Goal: Information Seeking & Learning: Understand process/instructions

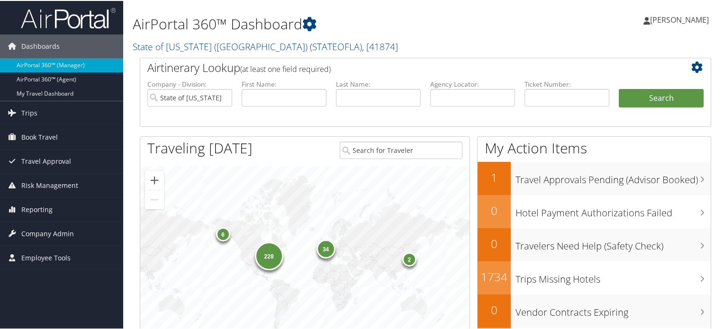
click at [81, 24] on img at bounding box center [68, 17] width 95 height 22
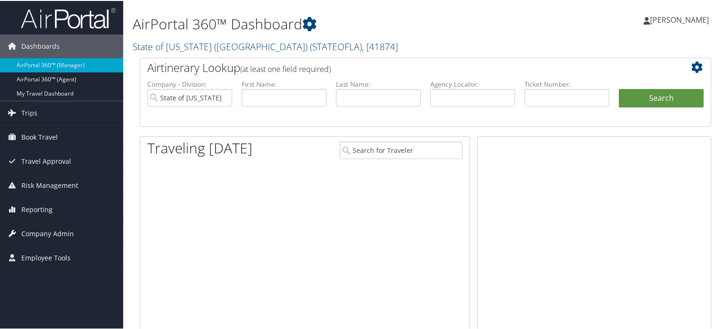
click at [231, 48] on link "State of Louisiana (SOLA) ( STATEOFLA ) , [ 41874 ]" at bounding box center [265, 45] width 265 height 13
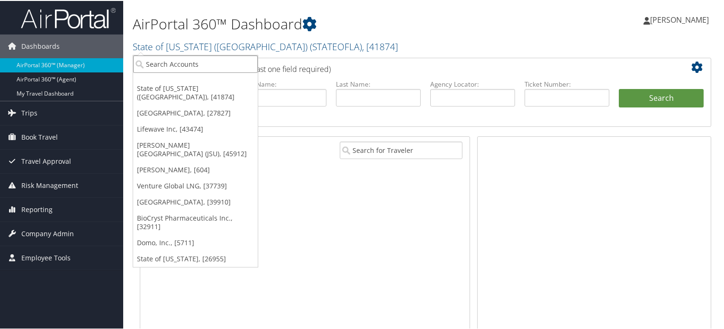
click at [228, 69] on input "search" at bounding box center [195, 64] width 125 height 18
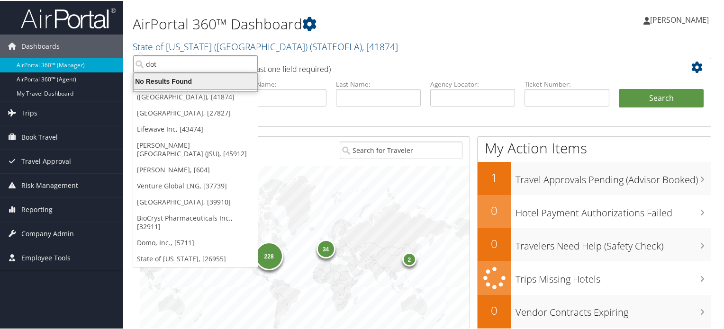
type input "dote"
click at [154, 91] on div "Account" at bounding box center [195, 89] width 135 height 9
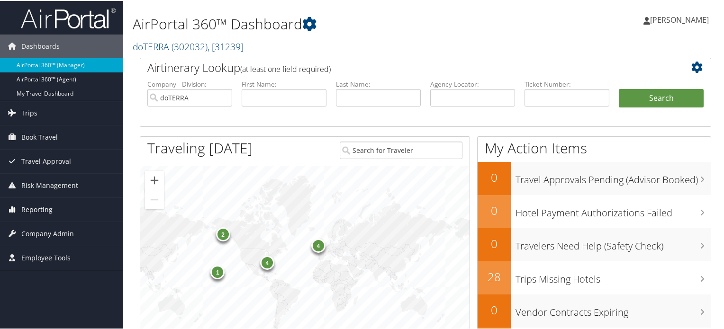
click at [37, 210] on span "Reporting" at bounding box center [36, 209] width 31 height 24
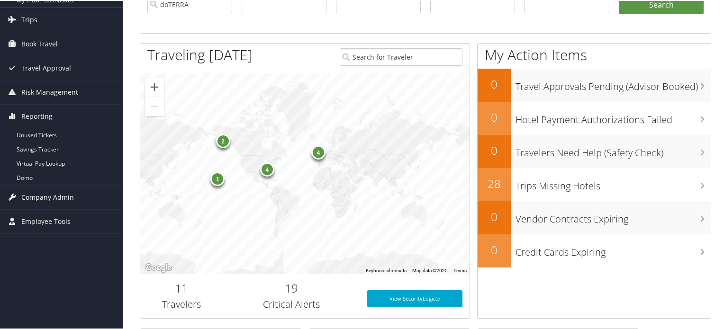
scroll to position [95, 0]
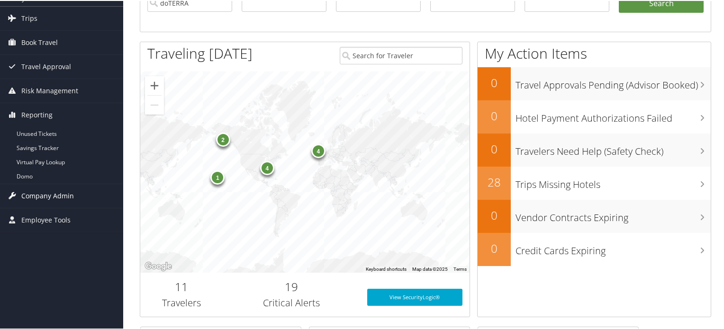
click at [35, 193] on span "Company Admin" at bounding box center [47, 195] width 53 height 24
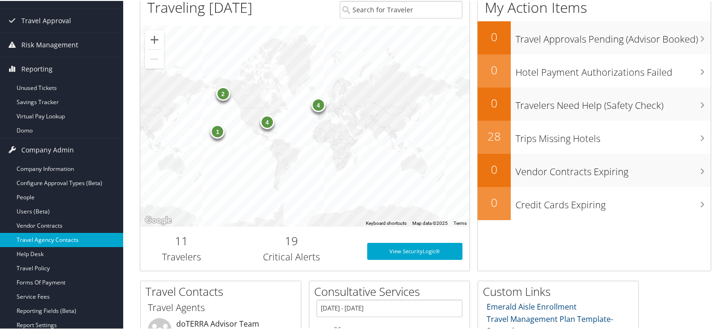
scroll to position [190, 0]
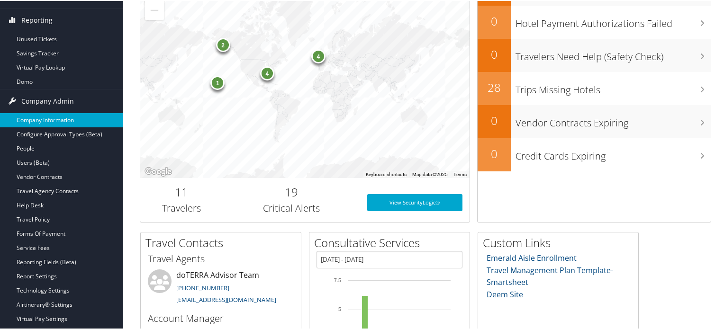
click at [36, 119] on link "Company Information" at bounding box center [61, 119] width 123 height 14
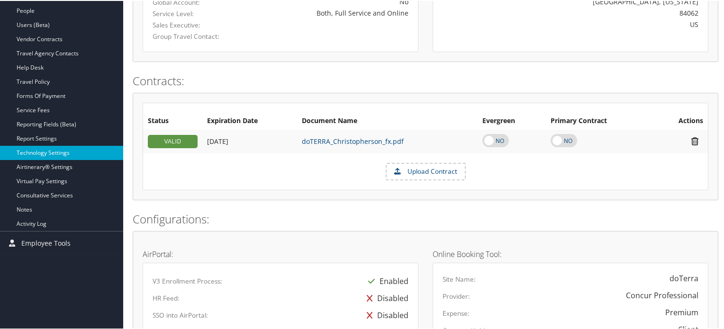
scroll to position [218, 0]
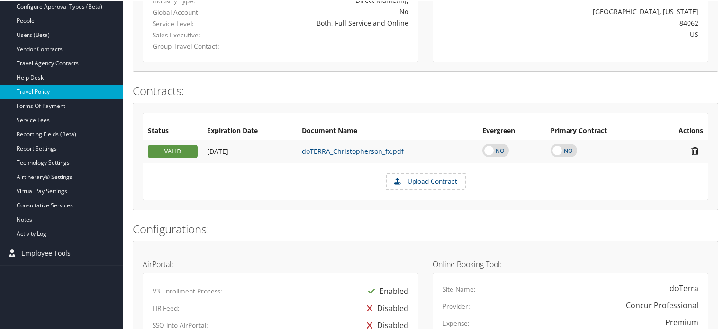
click at [55, 92] on link "Travel Policy" at bounding box center [61, 91] width 123 height 14
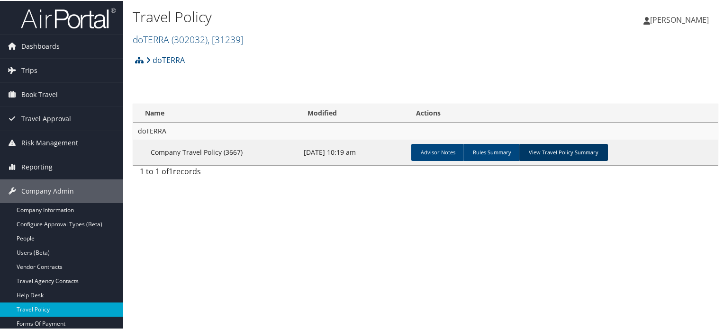
click at [543, 158] on link "View Travel Policy Summary" at bounding box center [563, 151] width 89 height 17
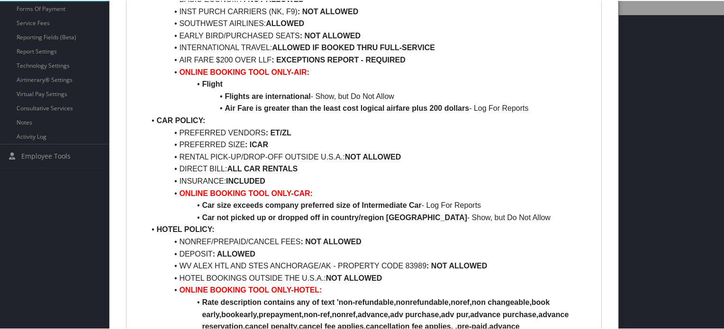
scroll to position [332, 0]
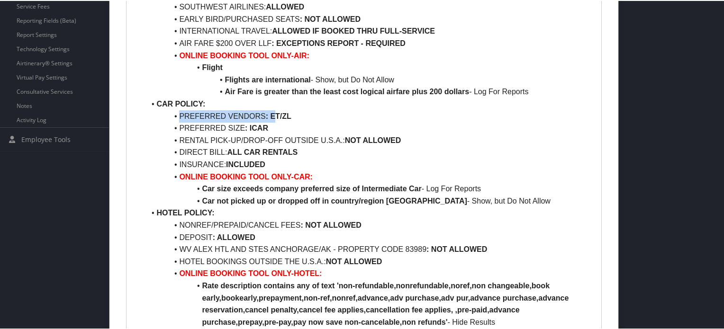
drag, startPoint x: 262, startPoint y: 108, endPoint x: 276, endPoint y: 110, distance: 14.8
click at [276, 110] on ul "AGENT NOTE: **IMPORTANT** A REQUEST ID IS NEEDED FOR ALL BOOKINGS AIR POLICY: P…" at bounding box center [364, 133] width 460 height 437
drag, startPoint x: 165, startPoint y: 130, endPoint x: 300, endPoint y: 128, distance: 134.7
click at [300, 128] on li "PREFERRED SIZE : ICAR" at bounding box center [369, 127] width 449 height 12
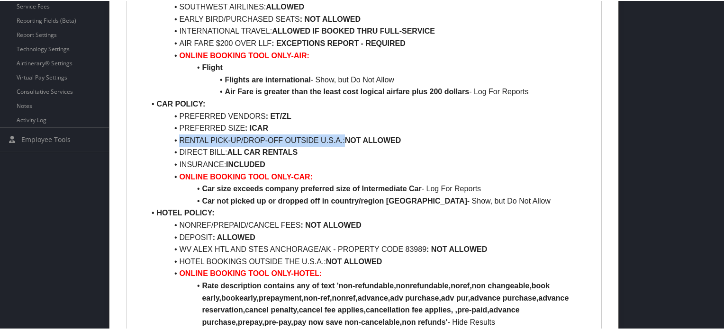
drag, startPoint x: 343, startPoint y: 136, endPoint x: 416, endPoint y: 133, distance: 72.6
click at [416, 133] on ul "AGENT NOTE: **IMPORTANT** A REQUEST ID IS NEEDED FOR ALL BOOKINGS AIR POLICY: P…" at bounding box center [364, 133] width 460 height 437
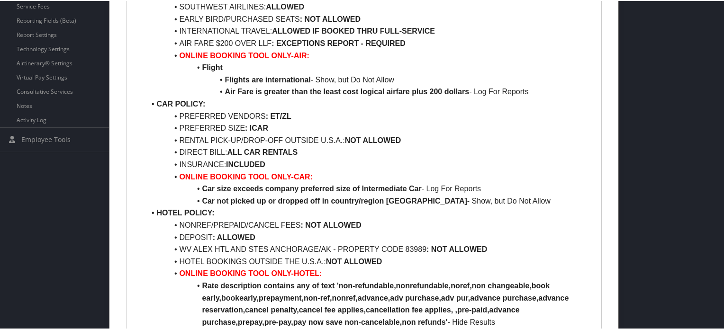
click at [335, 166] on li "INSURANCE: INCLUDED" at bounding box center [369, 164] width 449 height 12
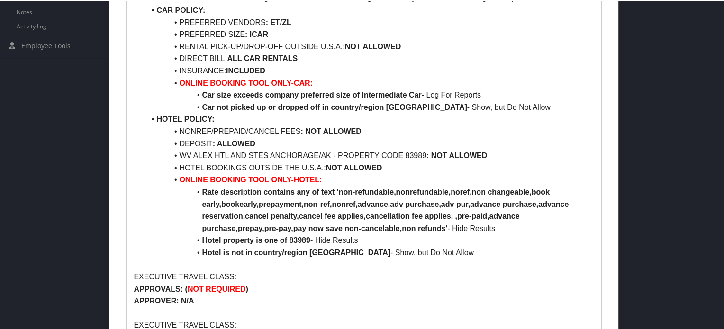
scroll to position [427, 0]
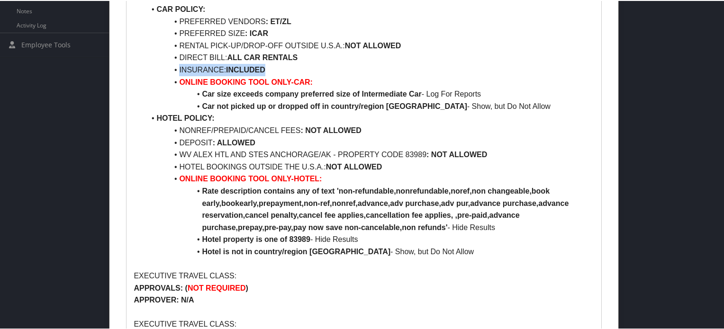
drag, startPoint x: 173, startPoint y: 70, endPoint x: 303, endPoint y: 72, distance: 130.9
click at [303, 72] on li "INSURANCE: INCLUDED" at bounding box center [369, 69] width 449 height 12
click at [346, 71] on li "INSURANCE: INCLUDED" at bounding box center [369, 69] width 449 height 12
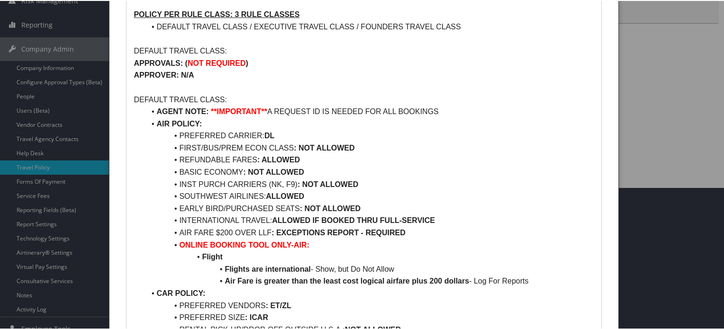
scroll to position [190, 0]
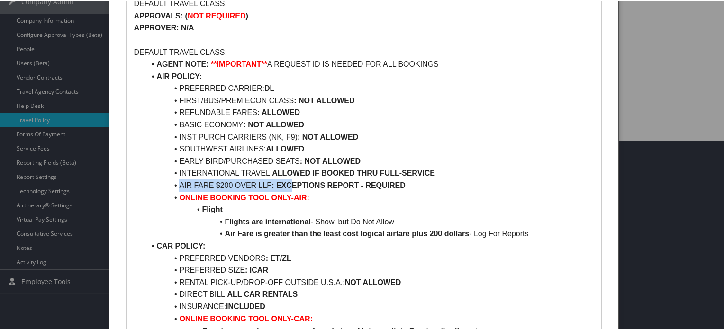
drag, startPoint x: 176, startPoint y: 184, endPoint x: 293, endPoint y: 185, distance: 116.6
click at [293, 185] on li "AIR FARE $200 OVER LLF : EXCEPTIONS REPORT - REQUIRED" at bounding box center [369, 185] width 449 height 12
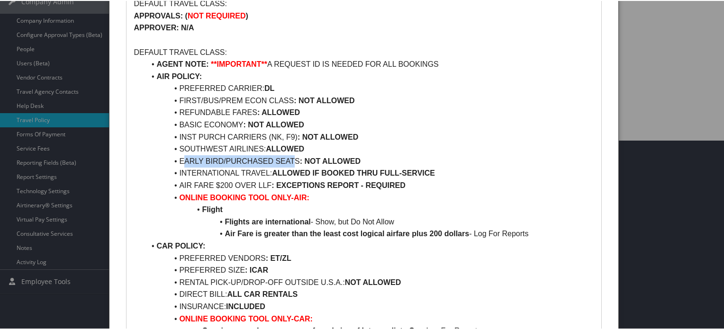
drag, startPoint x: 182, startPoint y: 161, endPoint x: 295, endPoint y: 161, distance: 112.8
click at [295, 161] on li "EARLY BIRD/PURCHASED SEATS : NOT ALLOWED" at bounding box center [369, 161] width 449 height 12
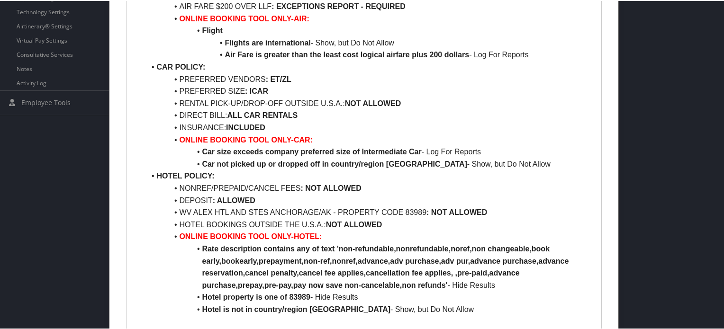
scroll to position [427, 0]
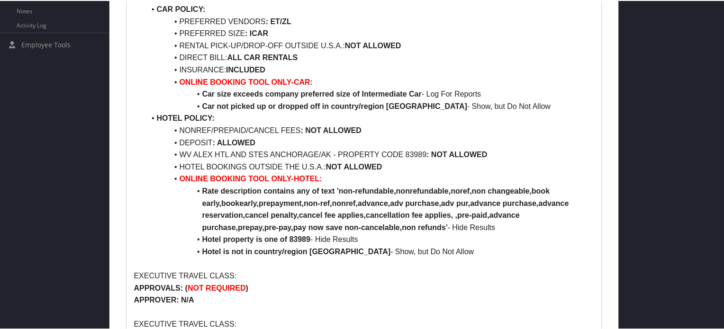
click at [169, 147] on li "DEPOSIT : ALLOWED" at bounding box center [369, 142] width 449 height 12
drag, startPoint x: 171, startPoint y: 142, endPoint x: 274, endPoint y: 146, distance: 103.4
click at [274, 146] on li "DEPOSIT : ALLOWED" at bounding box center [369, 142] width 449 height 12
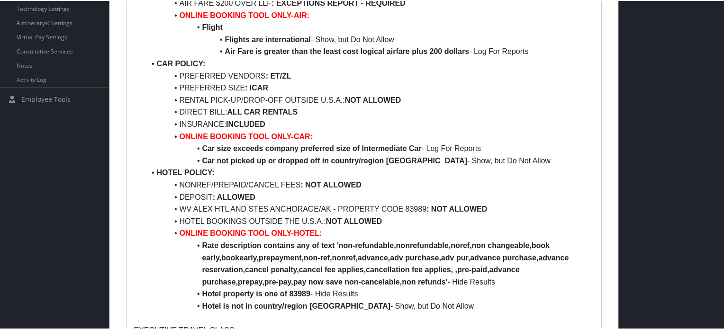
scroll to position [332, 0]
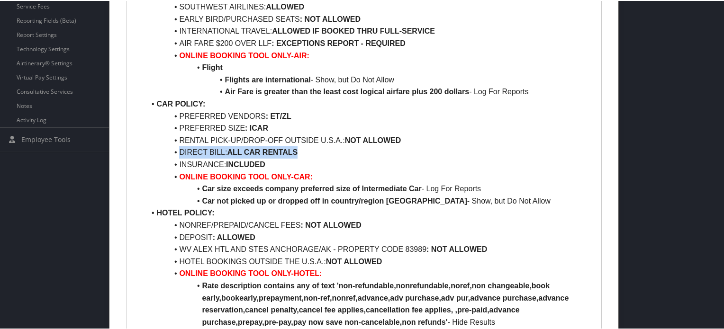
drag, startPoint x: 168, startPoint y: 150, endPoint x: 309, endPoint y: 151, distance: 140.8
click at [308, 151] on li "DIRECT BILL: ALL CAR RENTALS" at bounding box center [369, 152] width 449 height 12
click at [309, 152] on li "DIRECT BILL: ALL CAR RENTALS" at bounding box center [369, 152] width 449 height 12
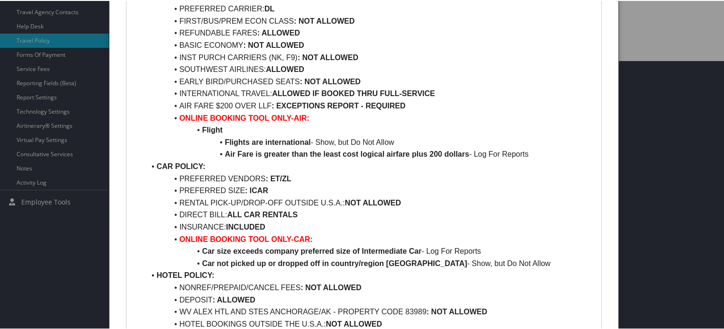
scroll to position [284, 0]
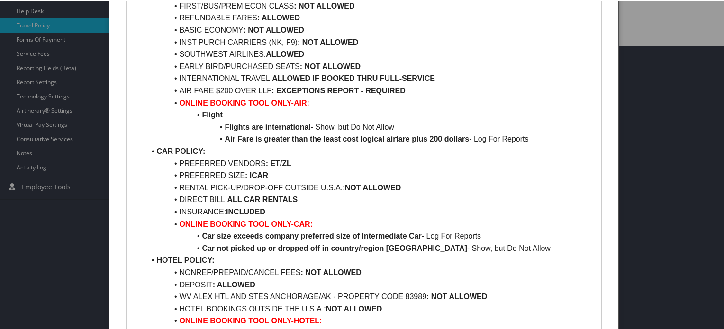
click at [252, 172] on strong ": ICAR" at bounding box center [256, 175] width 23 height 8
drag, startPoint x: 249, startPoint y: 174, endPoint x: 303, endPoint y: 174, distance: 53.6
click at [303, 174] on li "PREFERRED SIZE : ICAR" at bounding box center [369, 175] width 449 height 12
